Goal: Transaction & Acquisition: Purchase product/service

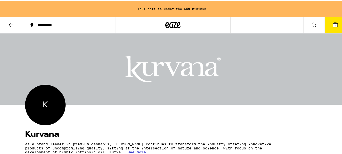
click at [334, 26] on span "1" at bounding box center [335, 24] width 2 height 3
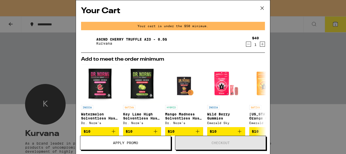
click at [108, 38] on link "ASCND Cherry Truffle AIO - 0.5g" at bounding box center [131, 39] width 71 height 4
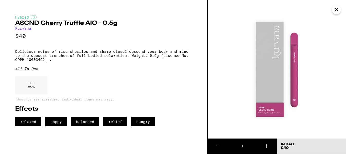
click at [24, 29] on link "Kurvana" at bounding box center [23, 28] width 16 height 4
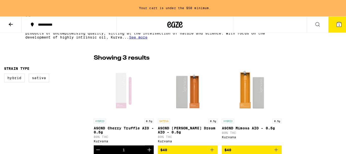
scroll to position [127, 0]
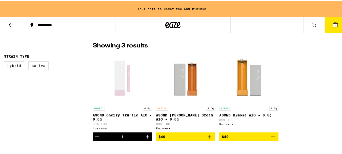
click at [195, 72] on img "Open page for ASCND Tangie Dream AIO - 0.5g from Kurvana" at bounding box center [185, 77] width 51 height 51
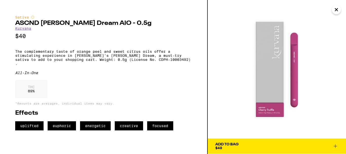
click at [226, 142] on div "Add To Bag" at bounding box center [226, 144] width 23 height 4
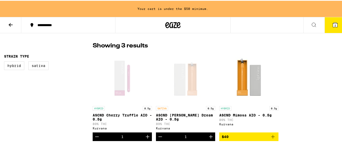
click at [334, 26] on span "2" at bounding box center [335, 24] width 2 height 3
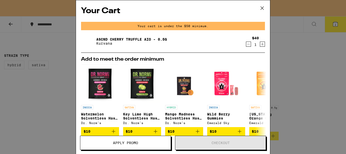
click at [263, 7] on icon at bounding box center [262, 8] width 8 height 8
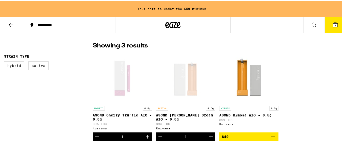
click at [327, 23] on button "2" at bounding box center [334, 24] width 21 height 16
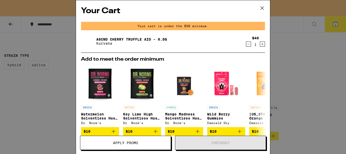
scroll to position [110, 0]
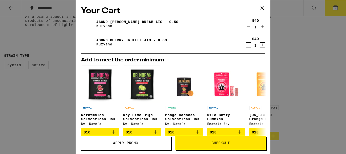
click at [216, 144] on span "Checkout" at bounding box center [220, 143] width 18 height 4
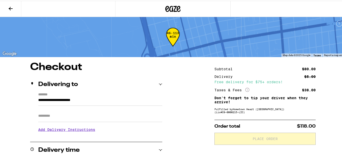
click at [245, 89] on icon "More Info" at bounding box center [247, 89] width 4 height 4
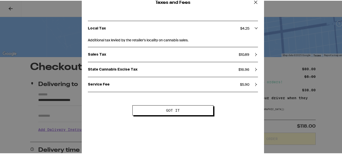
click at [243, 68] on span "$ 16.96" at bounding box center [243, 68] width 11 height 5
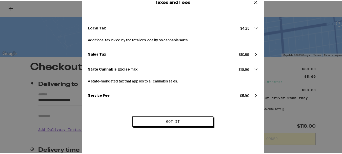
click at [243, 94] on span "$ 5.90" at bounding box center [244, 94] width 9 height 5
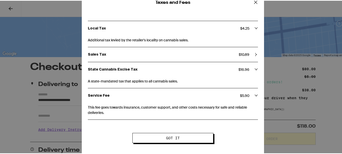
click at [241, 55] on span "$ 10.89" at bounding box center [244, 53] width 11 height 5
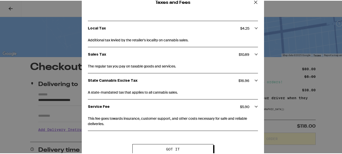
click at [253, 2] on icon at bounding box center [256, 2] width 8 height 8
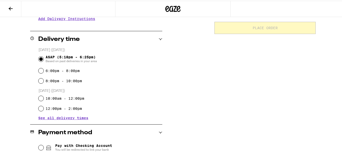
scroll to position [127, 0]
